Goal: Task Accomplishment & Management: Manage account settings

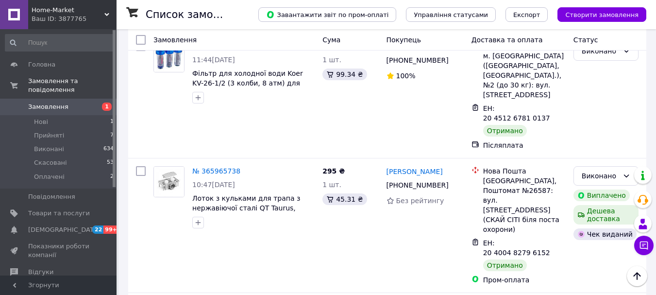
scroll to position [1118, 0]
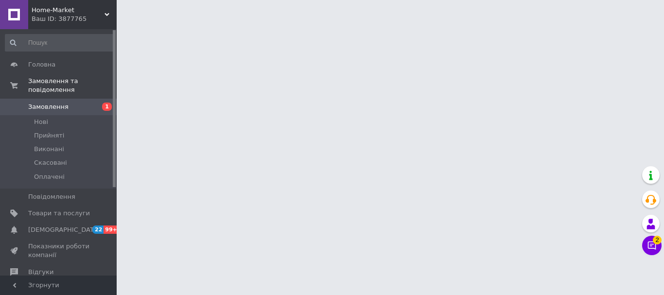
click at [648, 248] on icon at bounding box center [652, 246] width 10 height 10
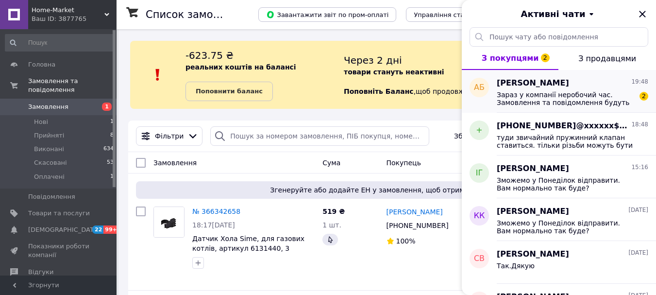
click at [587, 99] on span "Зараз у компанії неробочий час. Замовлення та повідомлення будуть оброблені з 0…" at bounding box center [566, 99] width 138 height 16
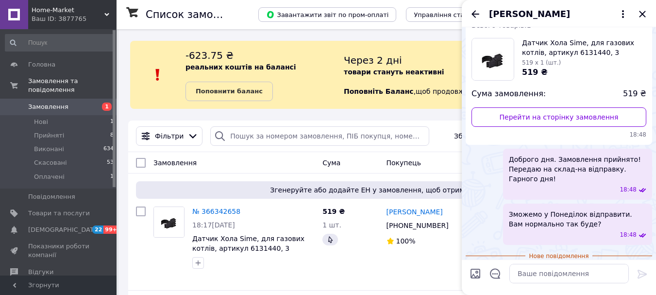
scroll to position [148, 0]
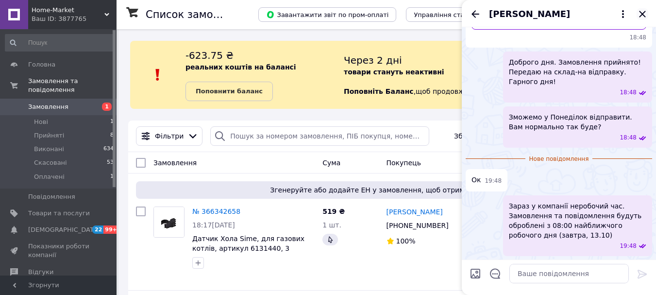
click at [644, 14] on icon "Закрити" at bounding box center [642, 14] width 6 height 6
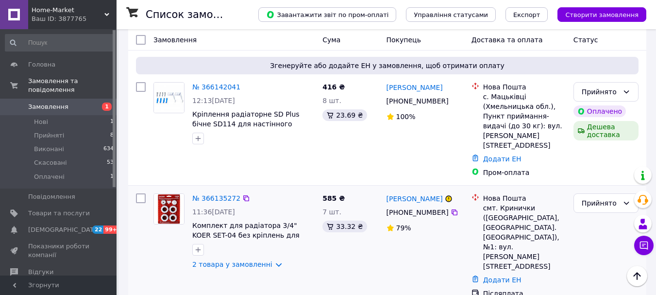
scroll to position [486, 0]
click at [109, 225] on span "99+" at bounding box center [111, 229] width 16 height 8
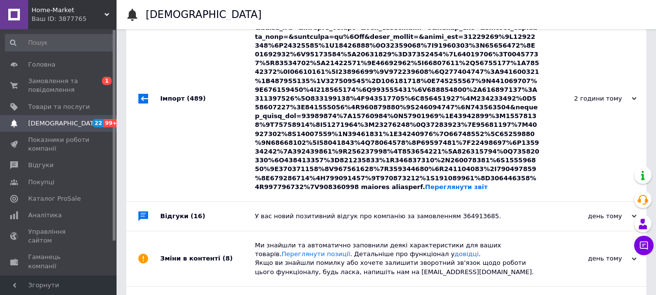
scroll to position [97, 0]
